Goal: Information Seeking & Learning: Learn about a topic

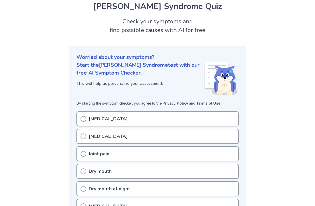
scroll to position [27, 0]
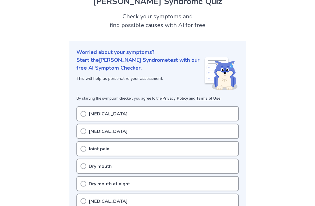
click at [79, 115] on div "[MEDICAL_DATA]" at bounding box center [157, 113] width 162 height 15
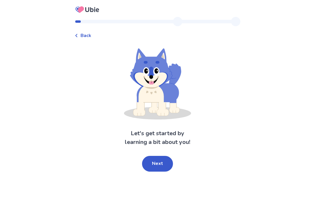
click at [169, 161] on button "Next" at bounding box center [157, 164] width 31 height 16
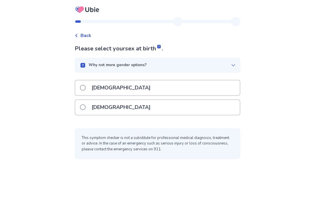
click at [84, 111] on label "[DEMOGRAPHIC_DATA]" at bounding box center [117, 107] width 74 height 15
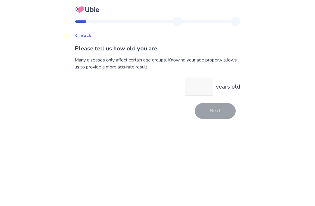
click at [206, 89] on input "years old" at bounding box center [199, 87] width 28 height 19
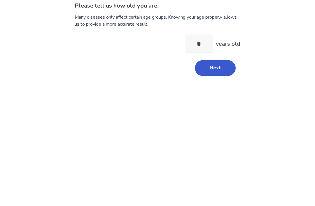
type input "**"
click at [224, 103] on button "Next" at bounding box center [215, 111] width 41 height 16
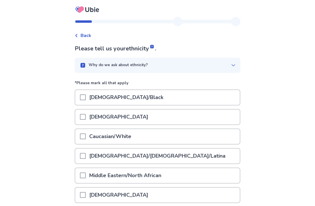
click at [85, 138] on span at bounding box center [83, 137] width 6 height 6
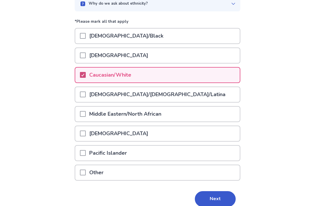
scroll to position [61, 0]
click at [220, 200] on button "Next" at bounding box center [215, 200] width 41 height 16
